Goal: Obtain resource: Download file/media

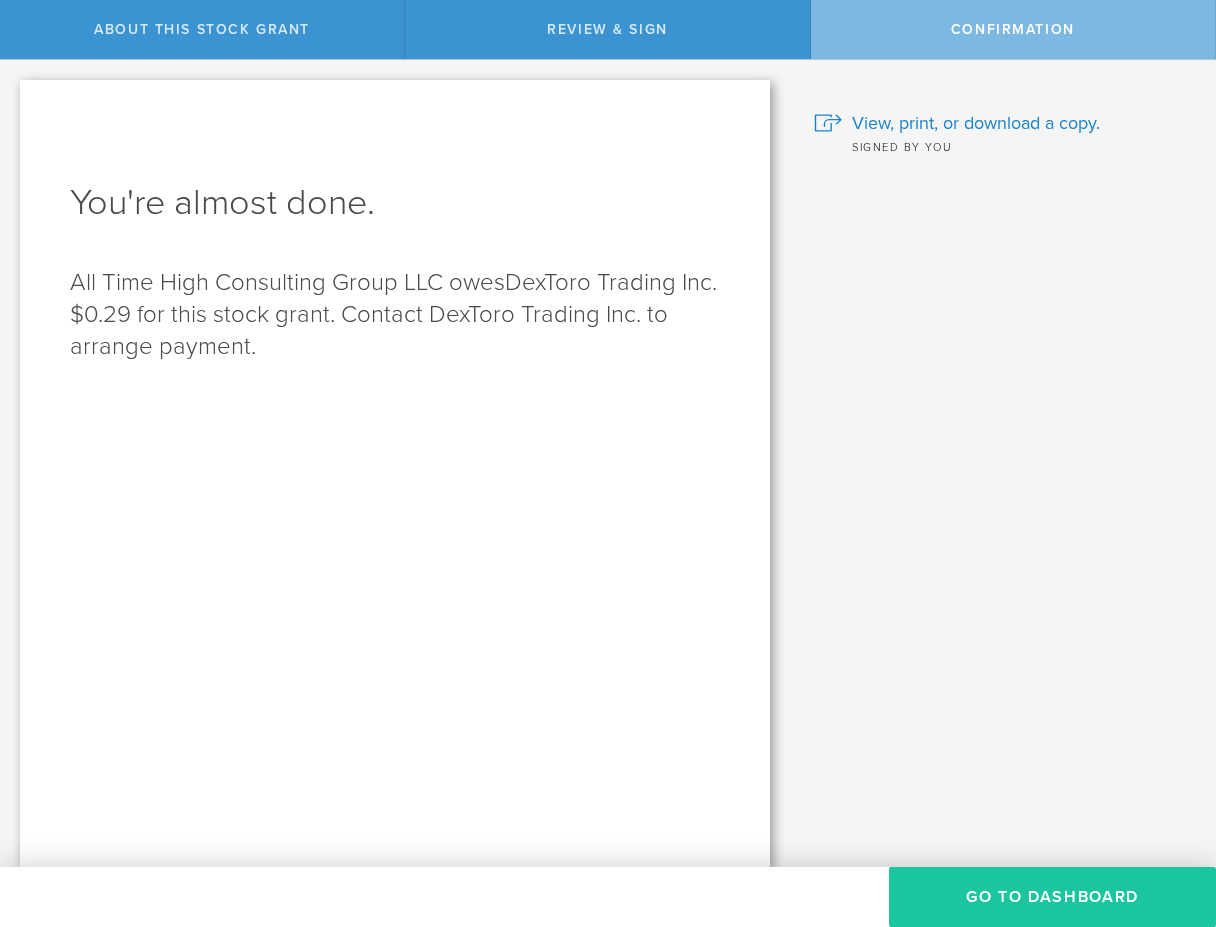
click at [1014, 898] on button "Go to Dashboard" at bounding box center [1052, 897] width 327 height 60
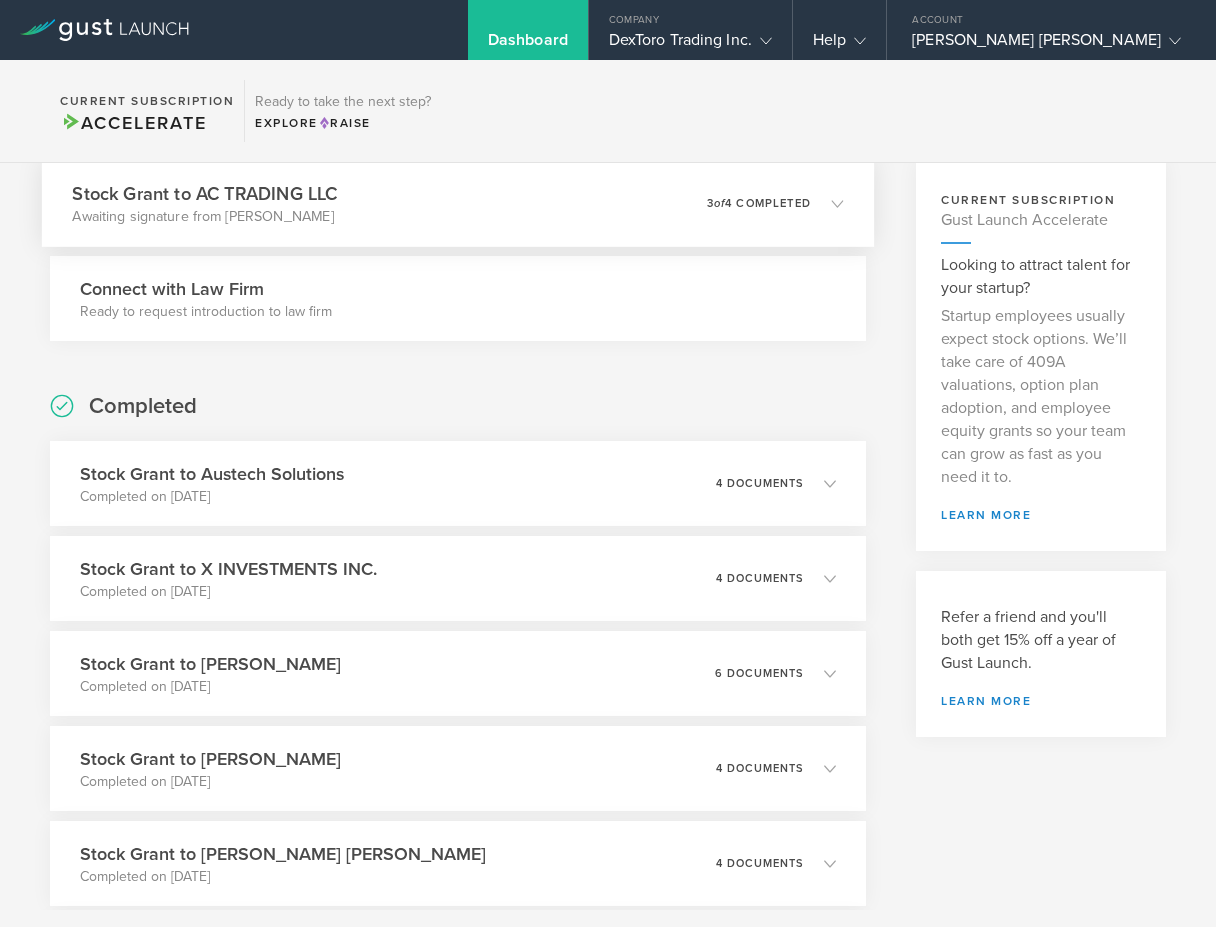
scroll to position [156, 0]
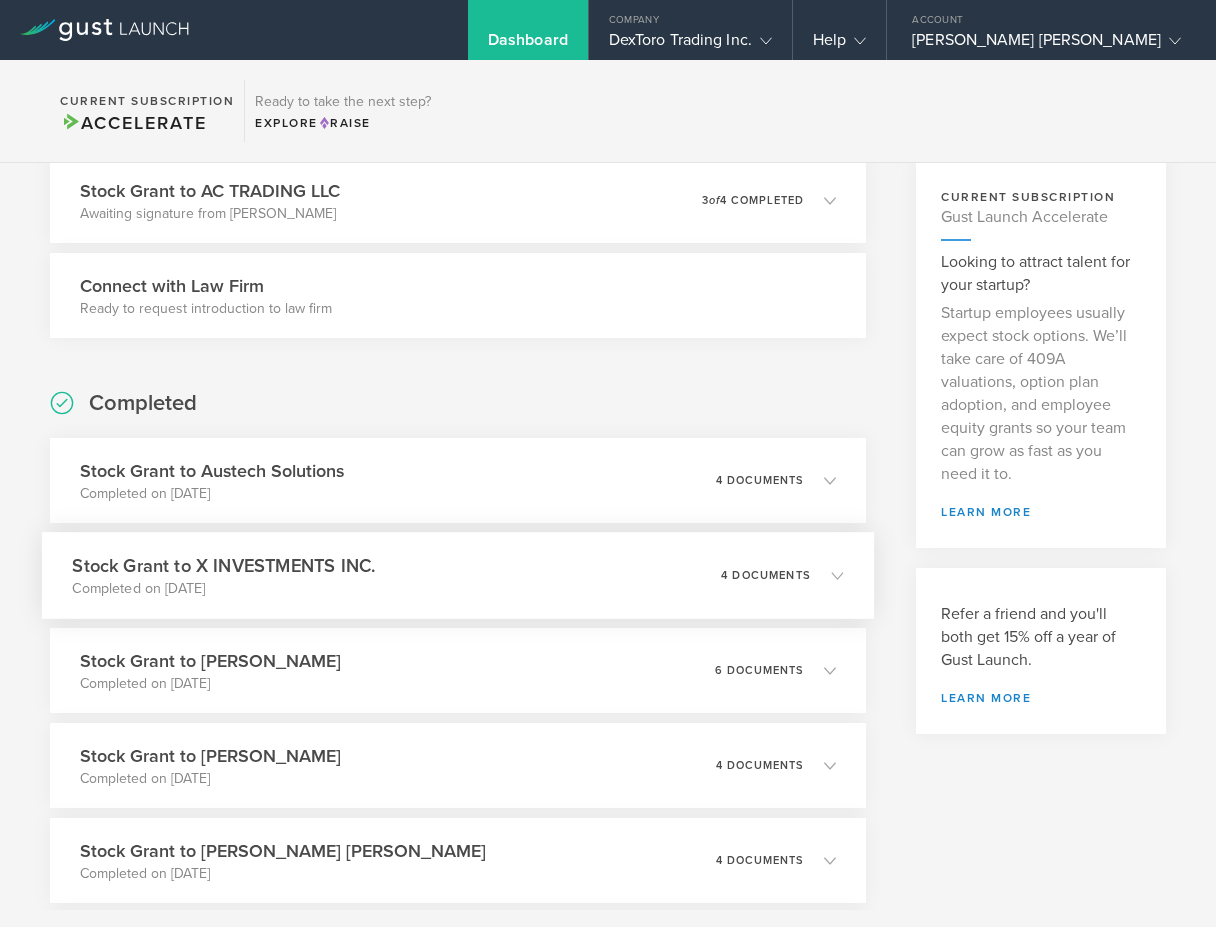
click at [355, 569] on h3 "Stock Grant to X INVESTMENTS INC." at bounding box center [223, 565] width 303 height 27
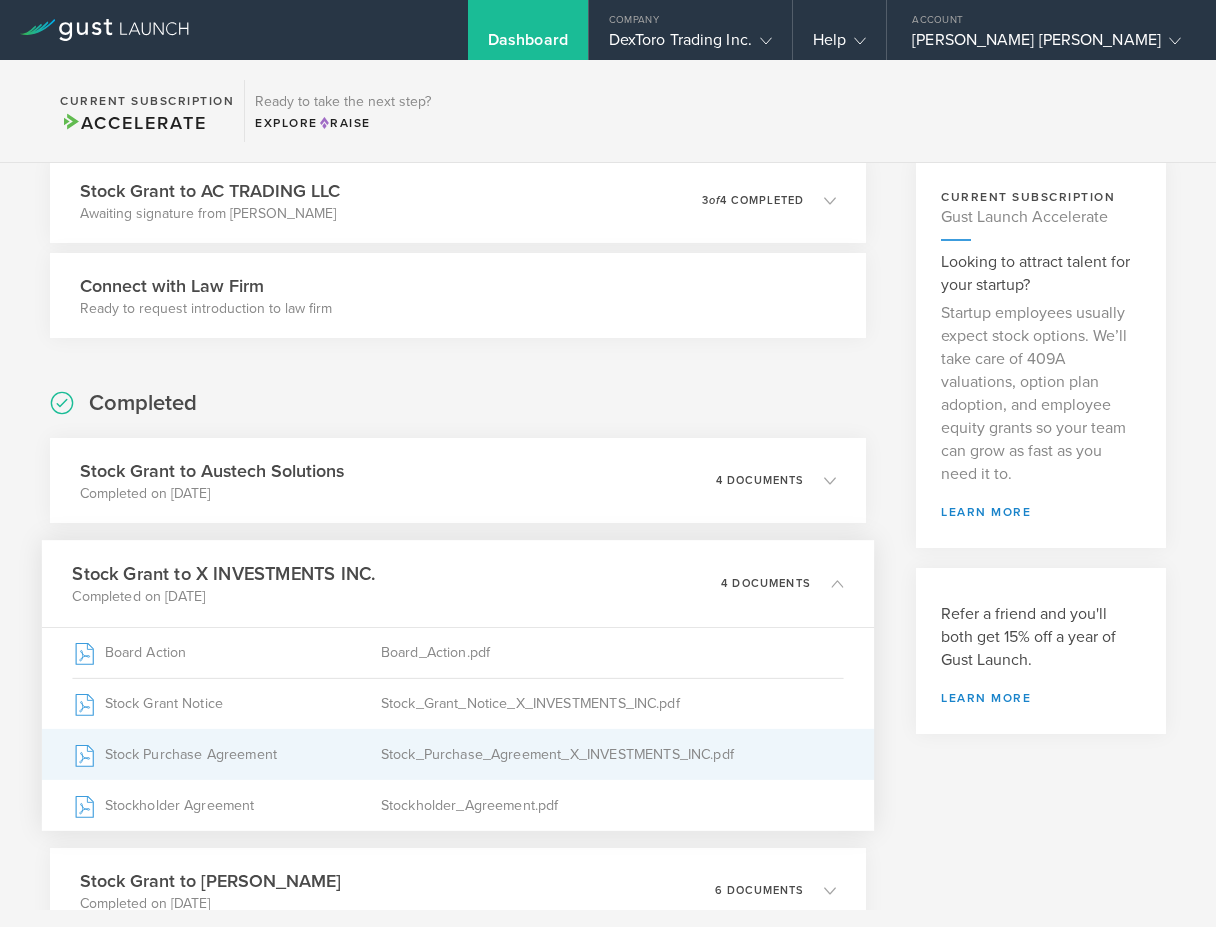
click at [158, 752] on div "Stock Purchase Agreement" at bounding box center [226, 755] width 308 height 50
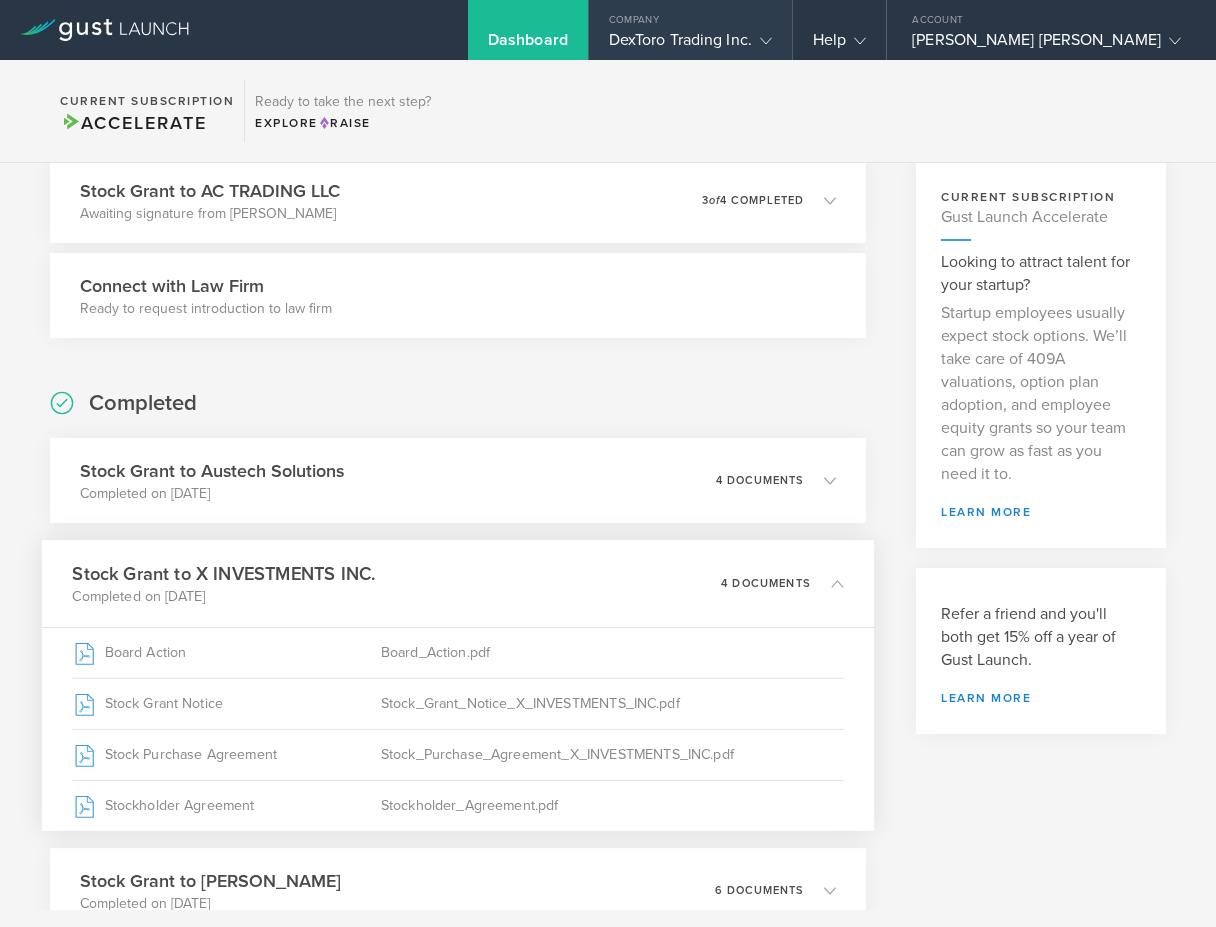
click at [772, 31] on gust-icon at bounding box center [762, 40] width 20 height 20
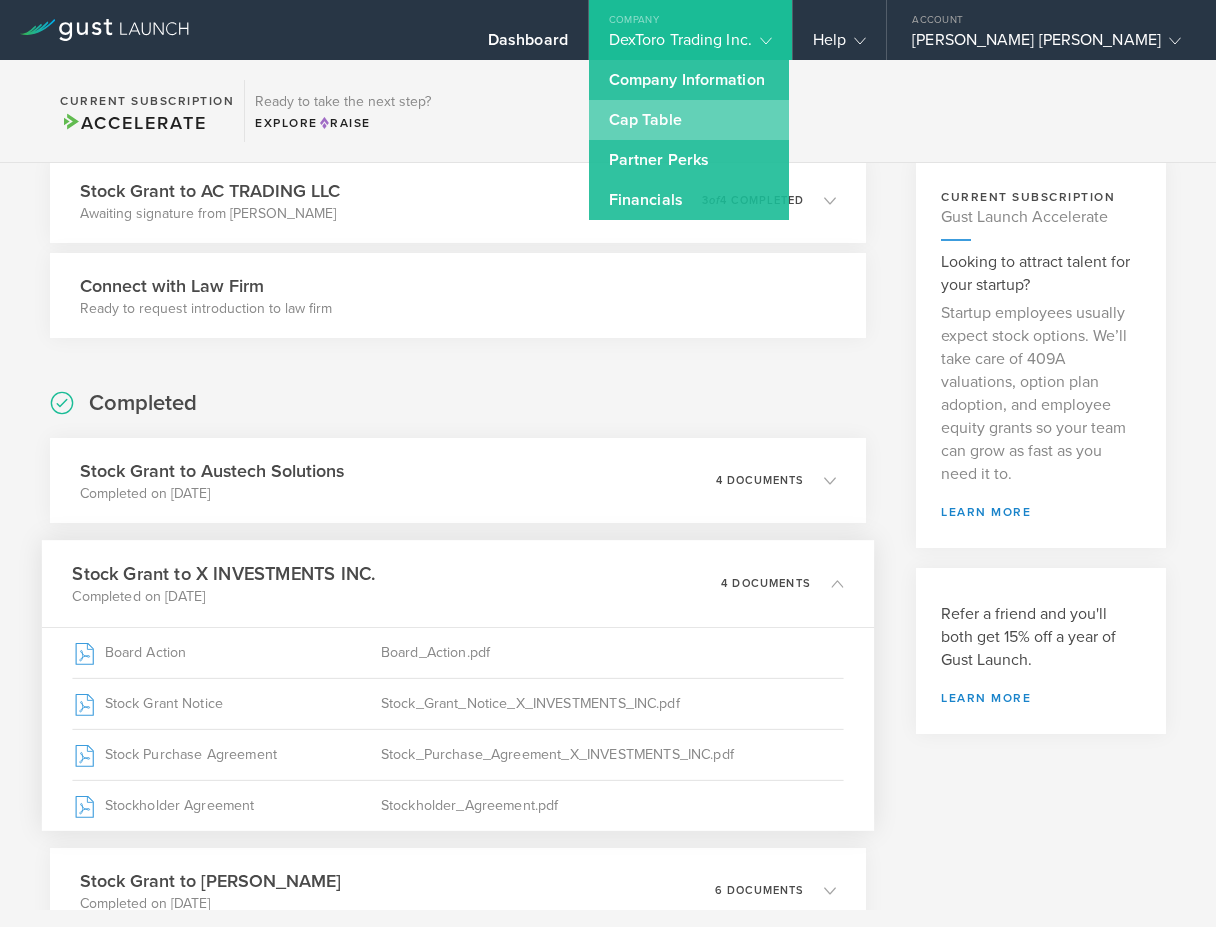
click at [781, 124] on link "Cap Table" at bounding box center [689, 120] width 200 height 40
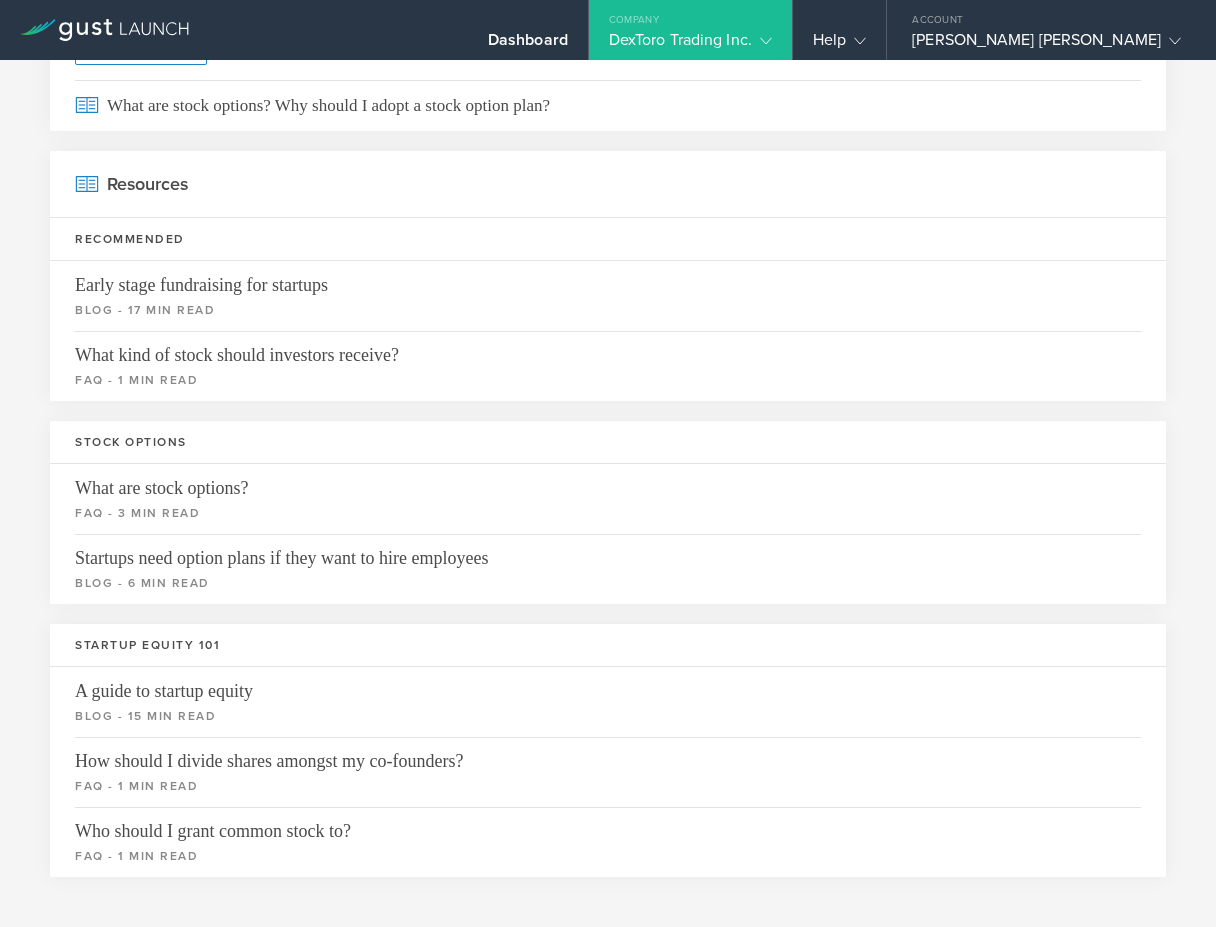
scroll to position [2784, 0]
click at [568, 34] on div "Dashboard" at bounding box center [528, 45] width 80 height 30
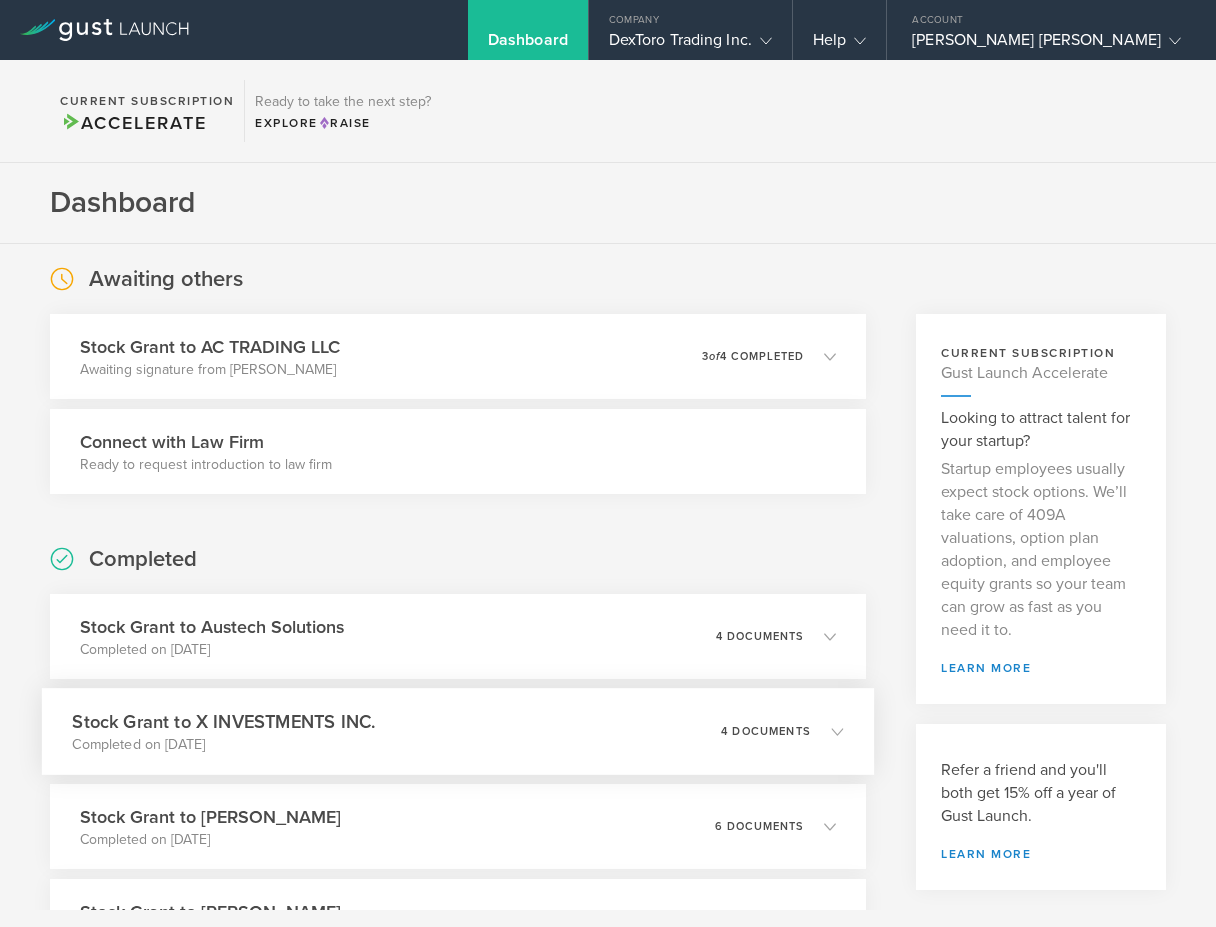
click at [350, 727] on h3 "Stock Grant to X INVESTMENTS INC." at bounding box center [223, 721] width 303 height 27
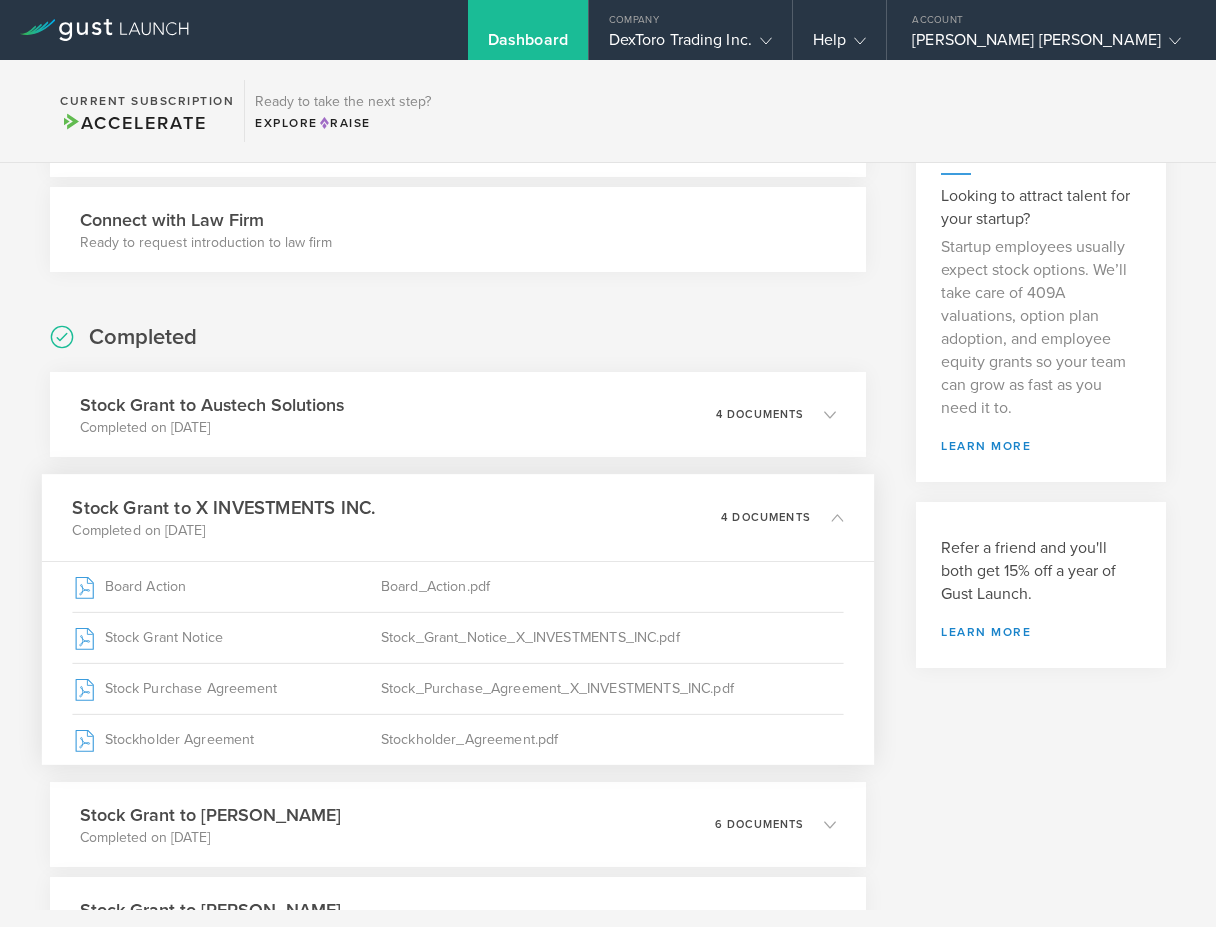
scroll to position [233, 0]
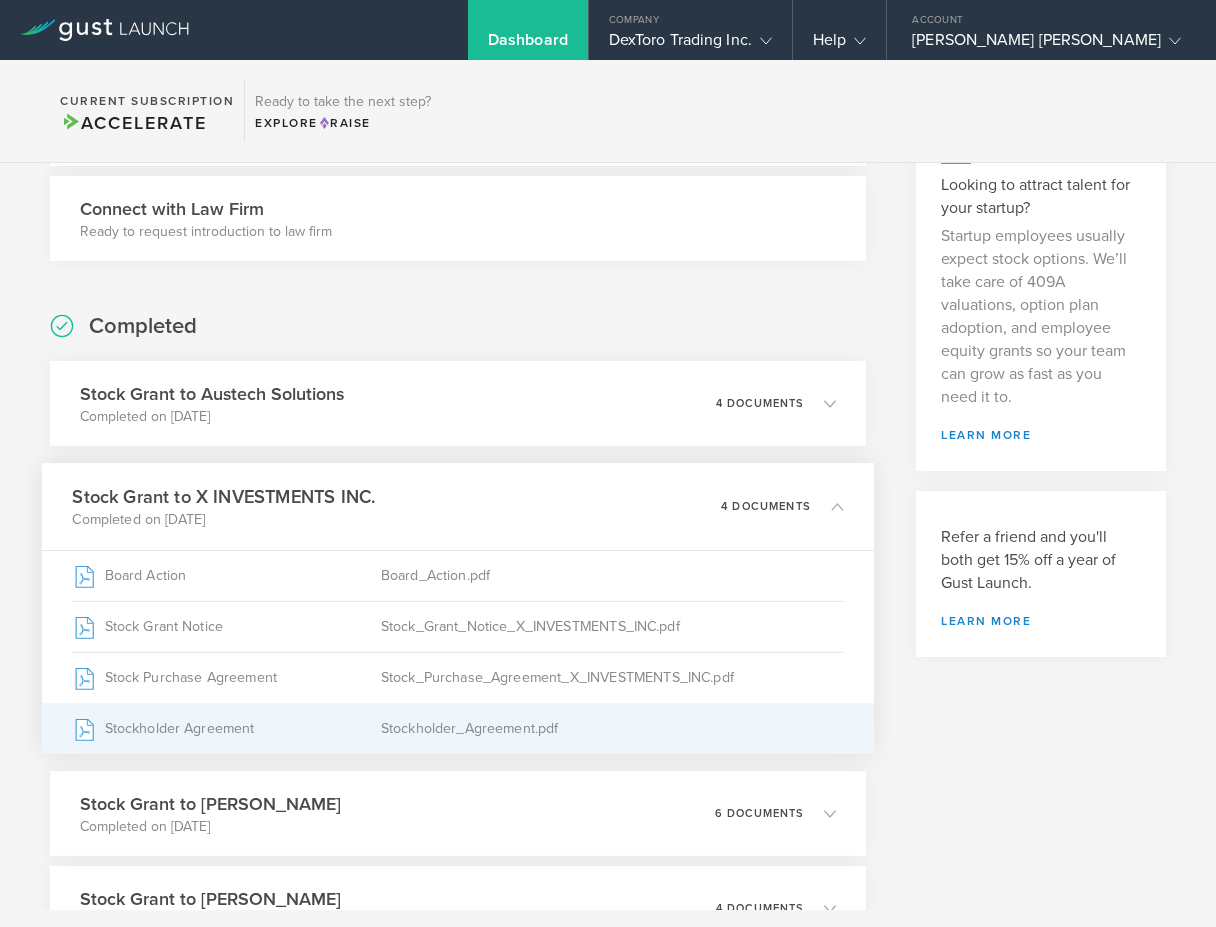
click at [213, 723] on div "Stockholder Agreement" at bounding box center [226, 729] width 308 height 50
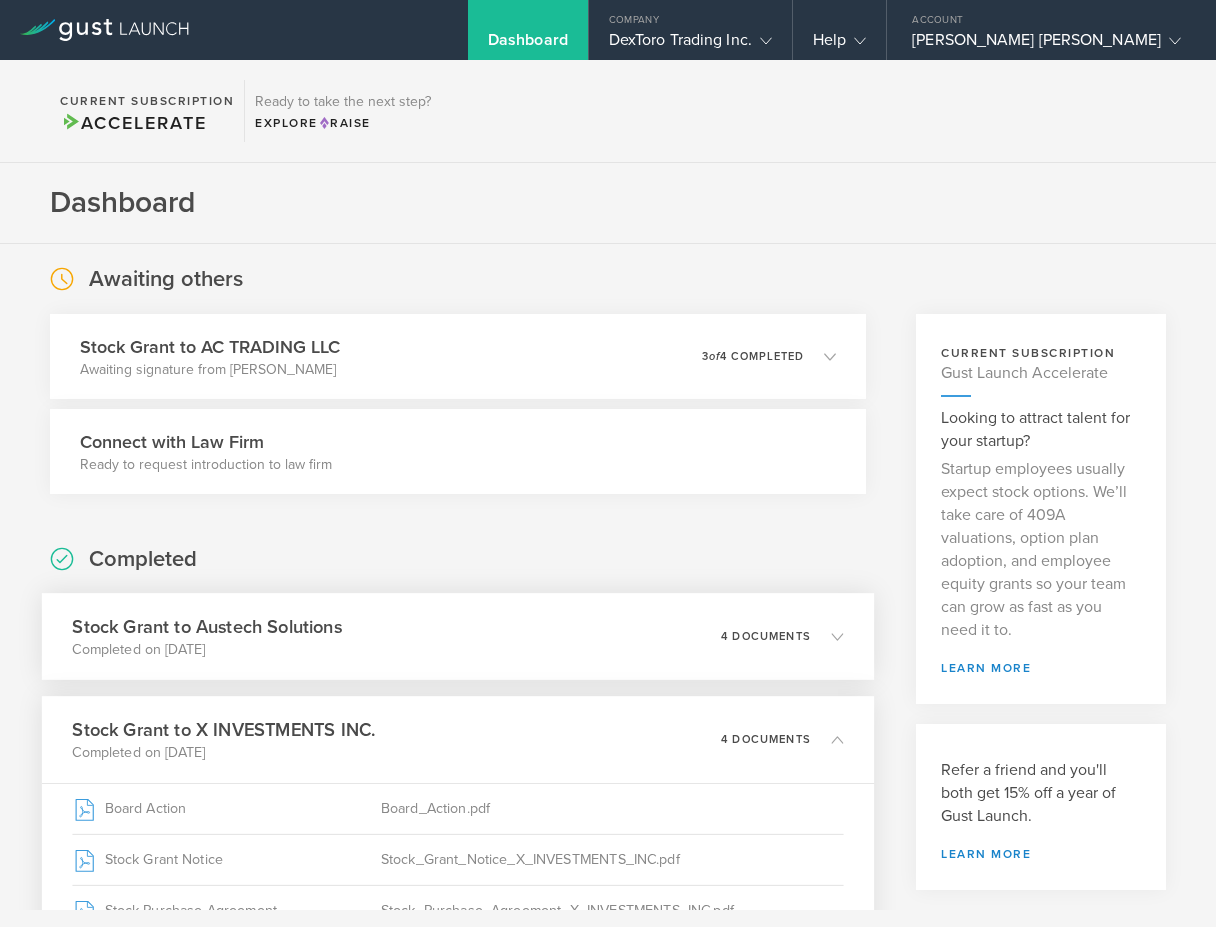
scroll to position [0, 0]
